Goal: Task Accomplishment & Management: Manage account settings

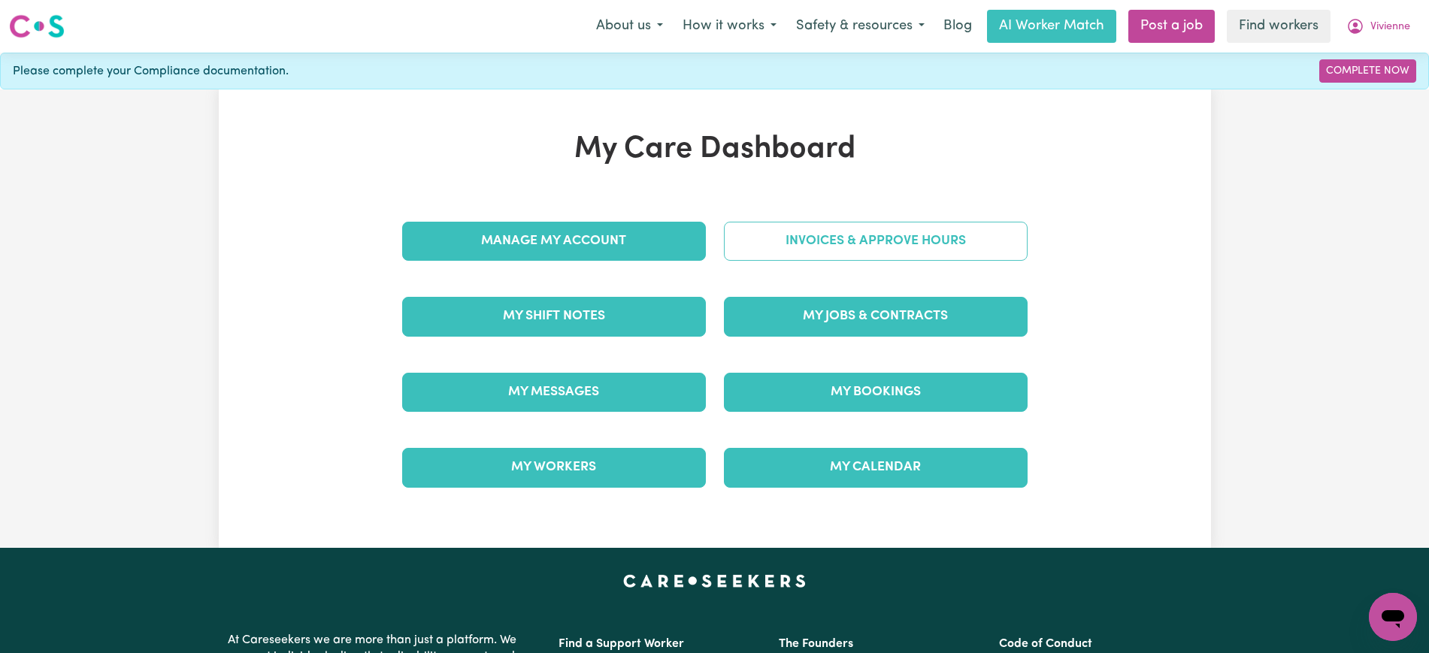
click at [822, 231] on link "Invoices & Approve Hours" at bounding box center [876, 241] width 304 height 39
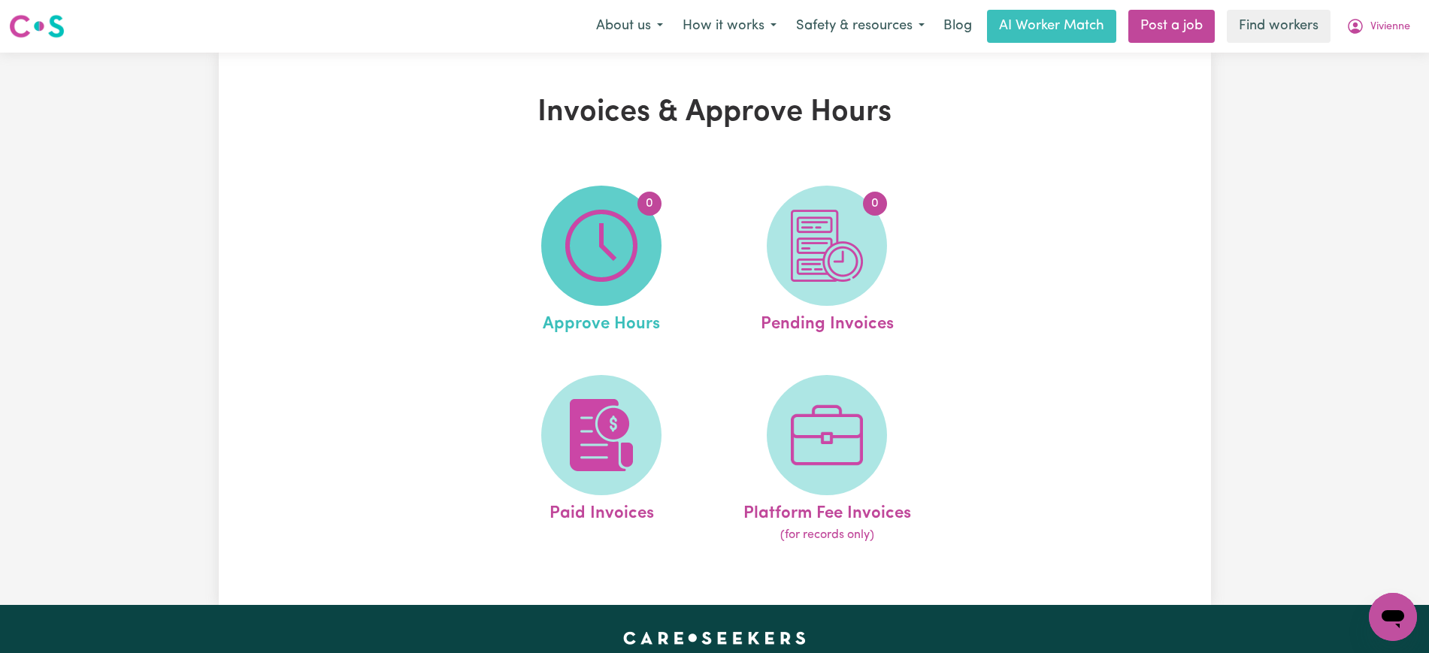
click at [578, 251] on img at bounding box center [601, 246] width 72 height 72
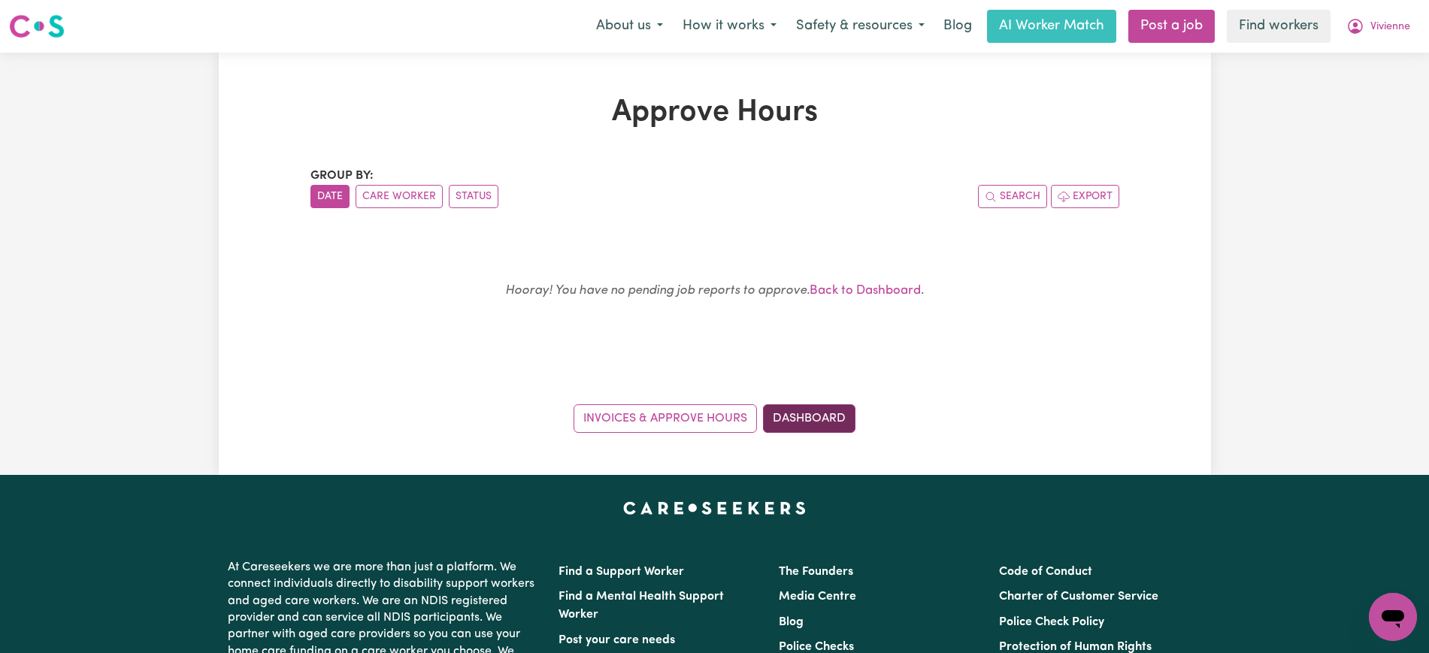
click at [836, 420] on link "Dashboard" at bounding box center [809, 418] width 92 height 29
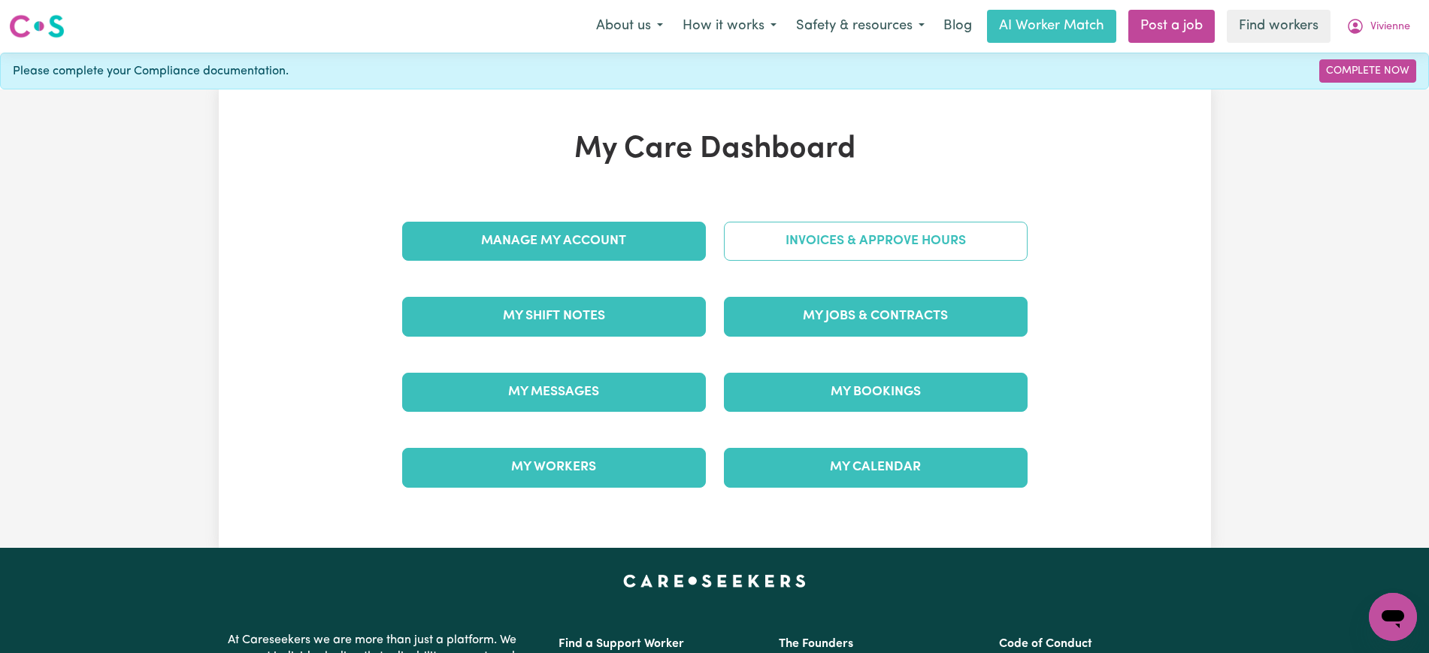
click at [817, 245] on link "Invoices & Approve Hours" at bounding box center [876, 241] width 304 height 39
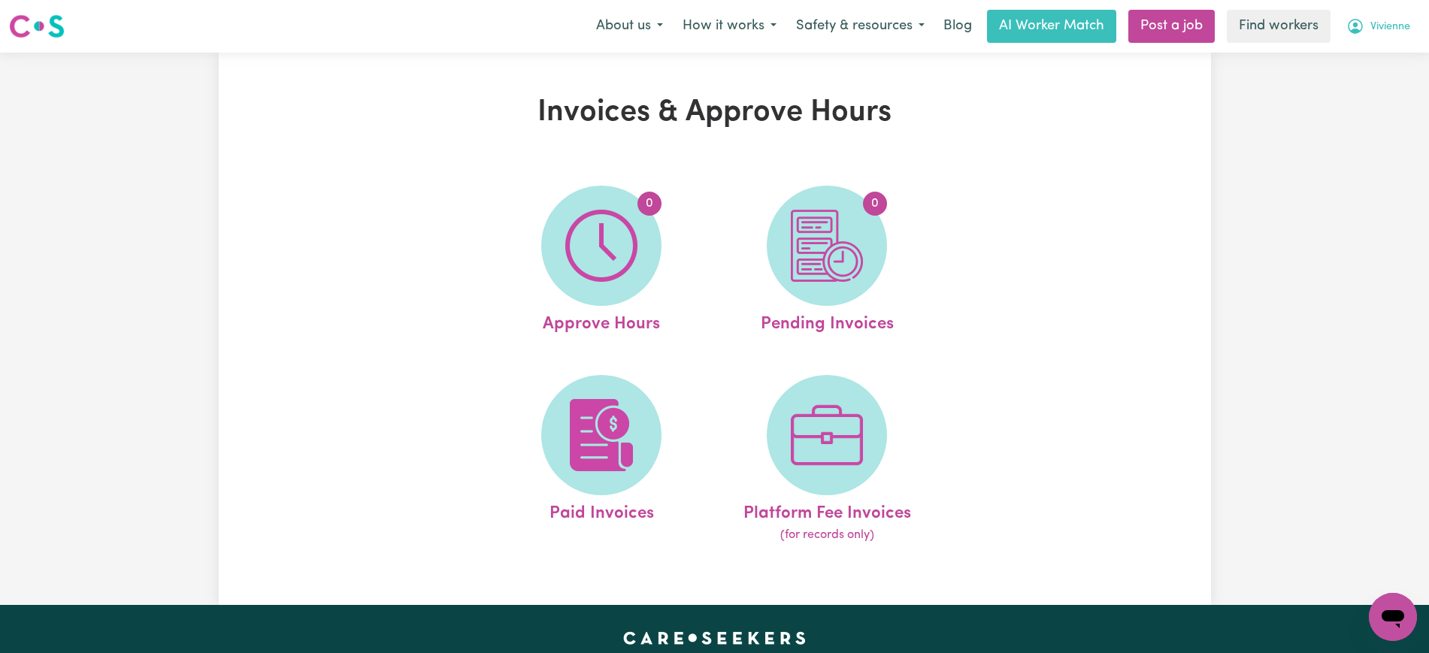
click at [1347, 32] on icon "My Account" at bounding box center [1355, 26] width 18 height 18
click at [1339, 87] on link "Logout" at bounding box center [1359, 86] width 119 height 29
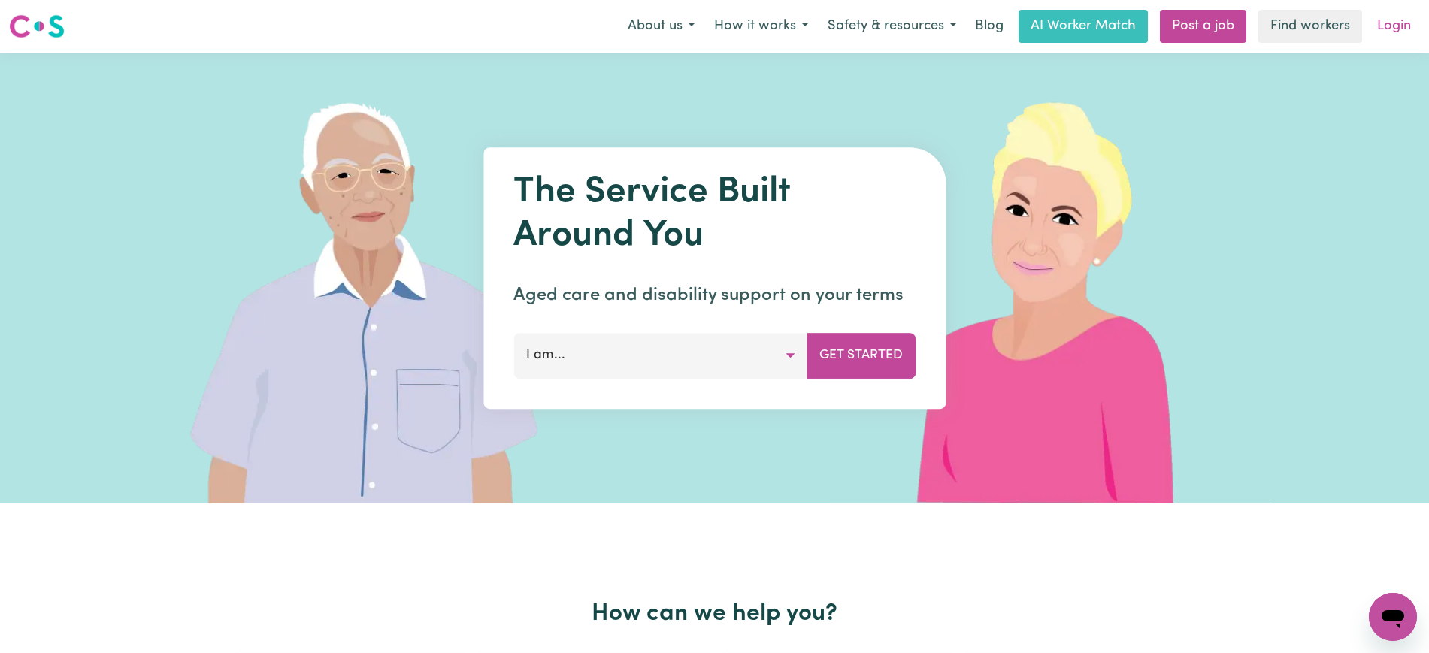
click at [1386, 26] on link "Login" at bounding box center [1394, 26] width 52 height 33
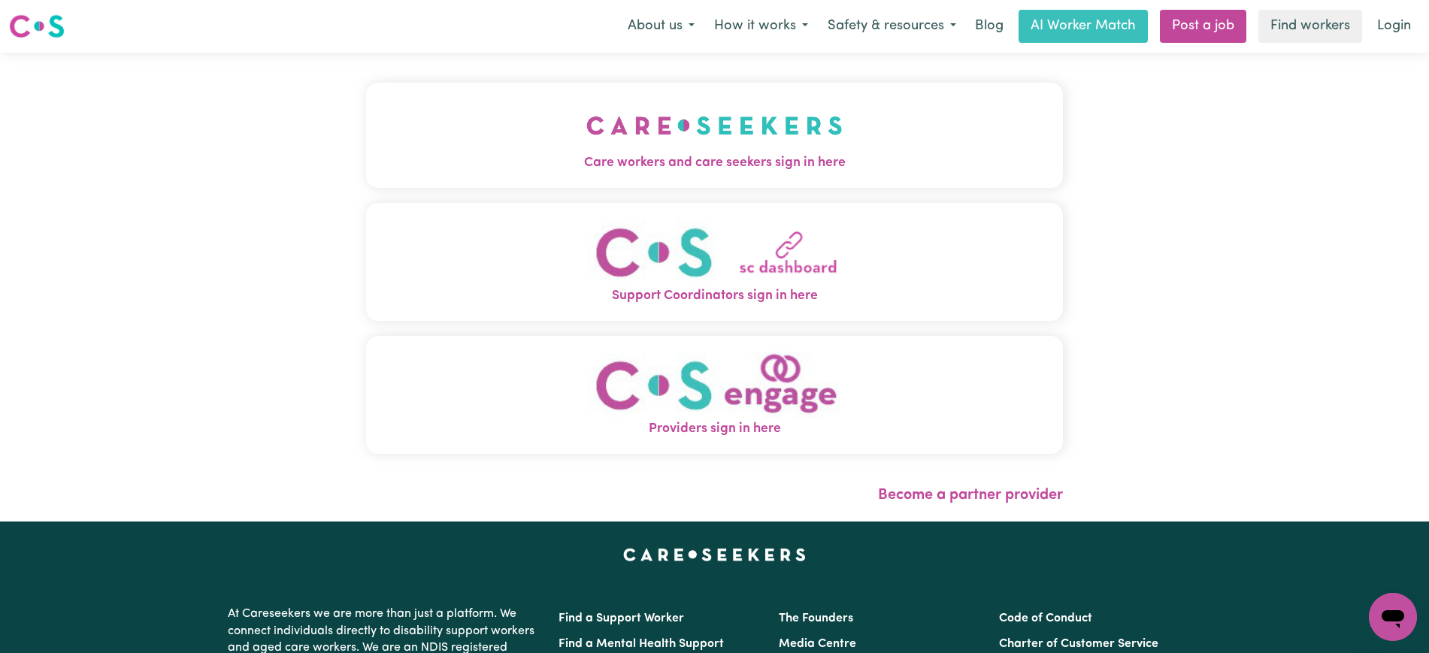
click at [892, 118] on button "Care workers and care seekers sign in here" at bounding box center [714, 135] width 697 height 105
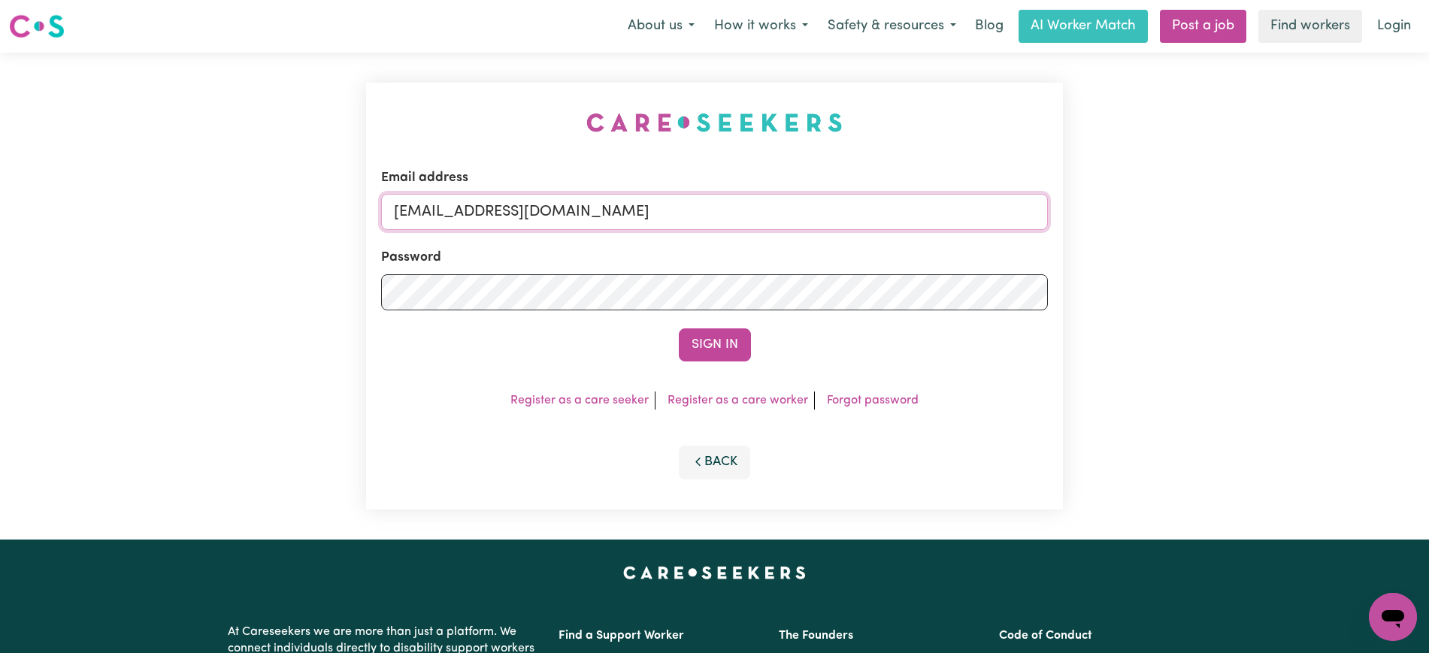
drag, startPoint x: 474, startPoint y: 212, endPoint x: 1140, endPoint y: 222, distance: 666.0
click at [1140, 222] on div "Email address [EMAIL_ADDRESS][DOMAIN_NAME] Password Sign In Register as a care …" at bounding box center [714, 296] width 1429 height 487
type input "[EMAIL_ADDRESS][DOMAIN_NAME]"
click at [679, 328] on button "Sign In" at bounding box center [715, 344] width 72 height 33
